Goal: Navigation & Orientation: Find specific page/section

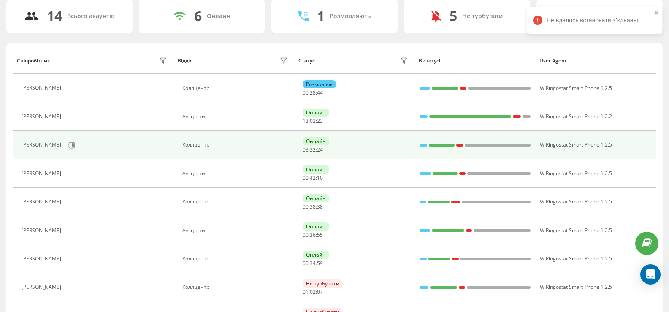
scroll to position [84, 0]
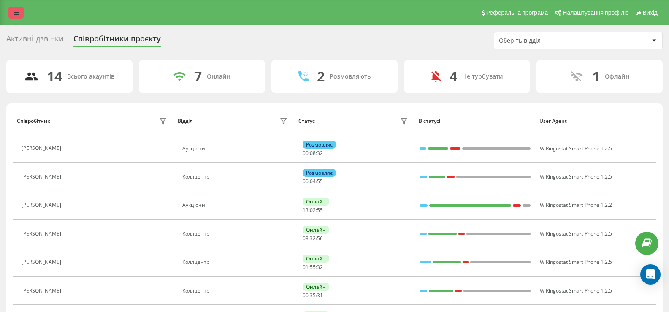
click at [16, 13] on icon at bounding box center [15, 13] width 5 height 6
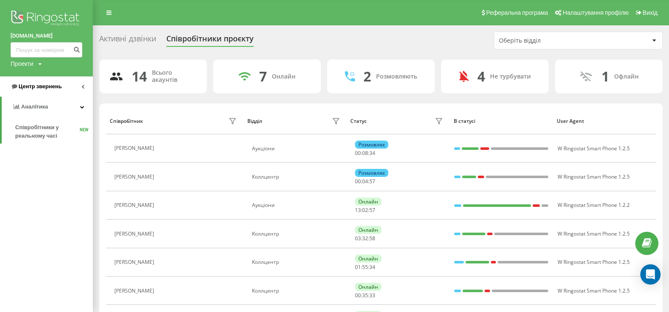
click at [43, 83] on span "Центр звернень" at bounding box center [36, 86] width 51 height 8
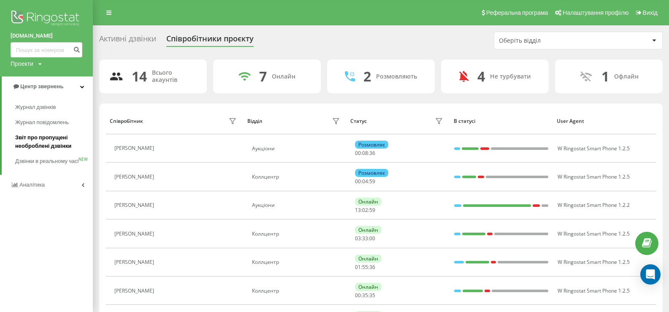
click at [37, 136] on span "Звіт про пропущені необроблені дзвінки" at bounding box center [51, 141] width 73 height 17
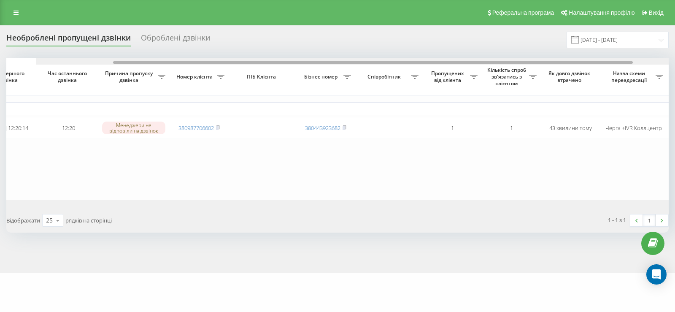
scroll to position [0, 47]
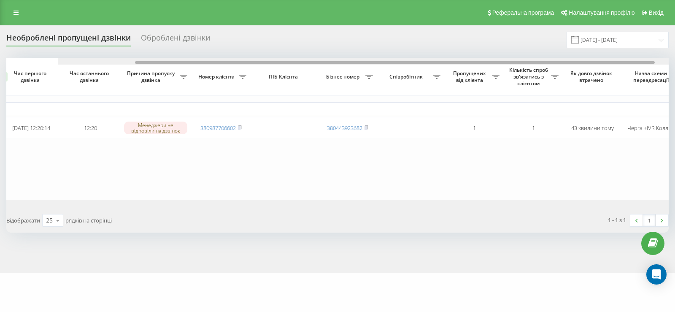
drag, startPoint x: 231, startPoint y: 62, endPoint x: 267, endPoint y: 78, distance: 40.2
click at [267, 78] on div "Обрати всі Час першого дзвінка Час останнього дзвінка Причина пропуску дзвінка …" at bounding box center [337, 128] width 662 height 141
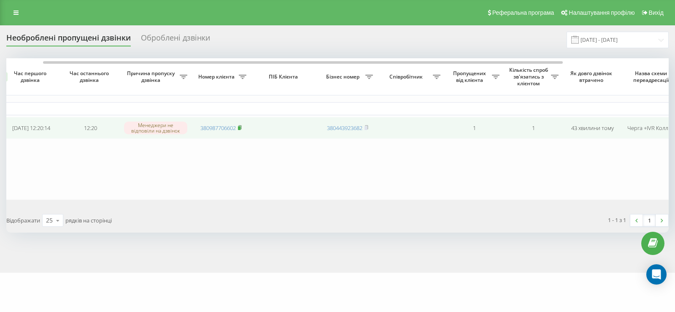
click at [240, 127] on icon at bounding box center [240, 127] width 4 height 5
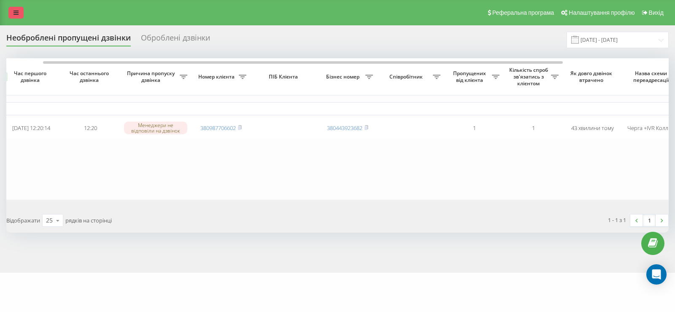
click at [15, 11] on icon at bounding box center [15, 13] width 5 height 6
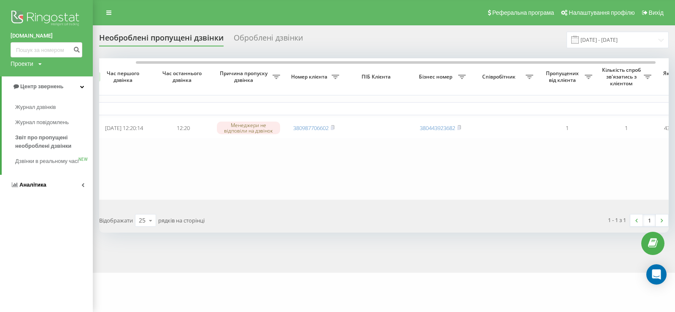
click at [33, 188] on span "Аналiтика" at bounding box center [32, 184] width 27 height 6
click at [24, 127] on span "Співробітники у реальному часі" at bounding box center [47, 131] width 64 height 17
